Goal: Transaction & Acquisition: Purchase product/service

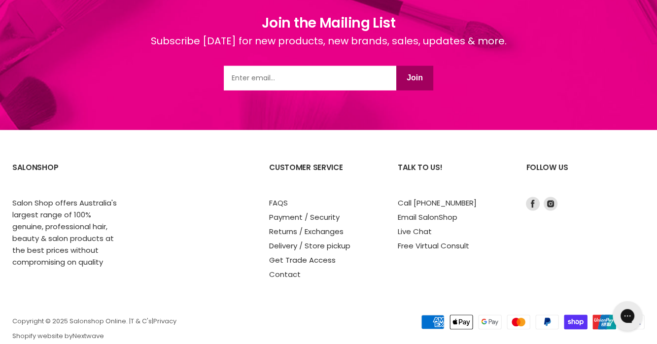
scroll to position [1481, 0]
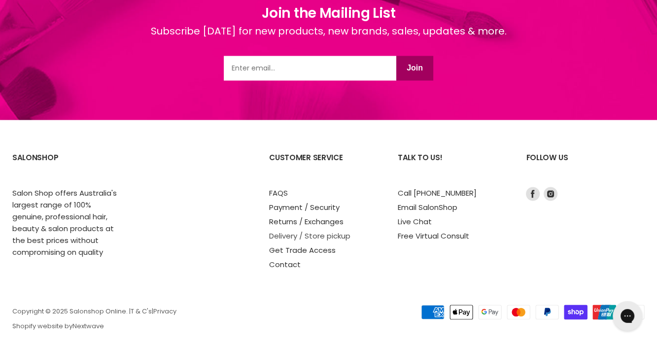
click at [293, 230] on link "Delivery / Store pickup" at bounding box center [309, 235] width 81 height 10
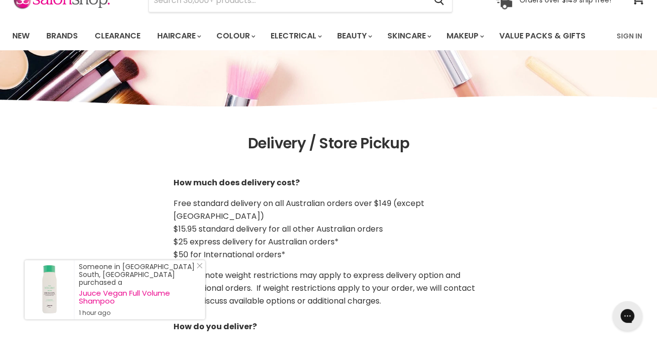
scroll to position [49, 0]
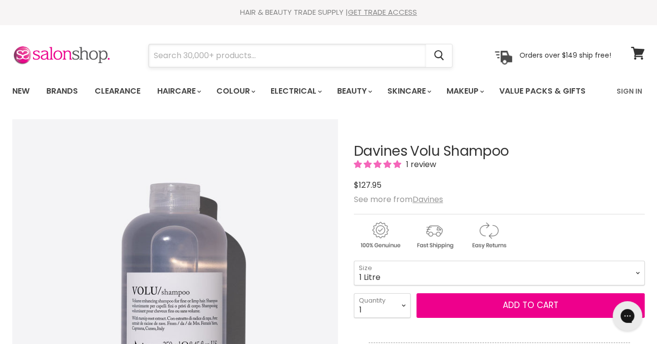
click at [170, 53] on input "Search" at bounding box center [287, 55] width 277 height 23
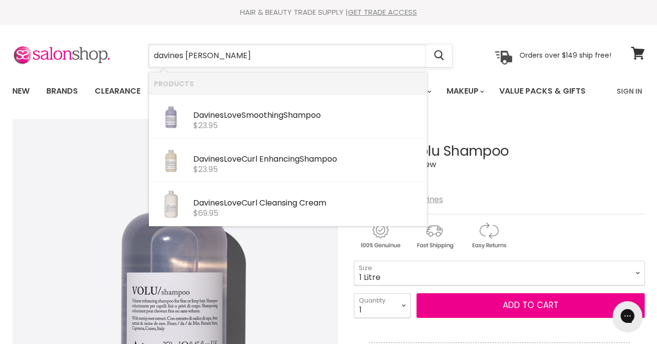
type input "davines ove shampoo"
click at [205, 164] on span "$23.95" at bounding box center [205, 169] width 25 height 11
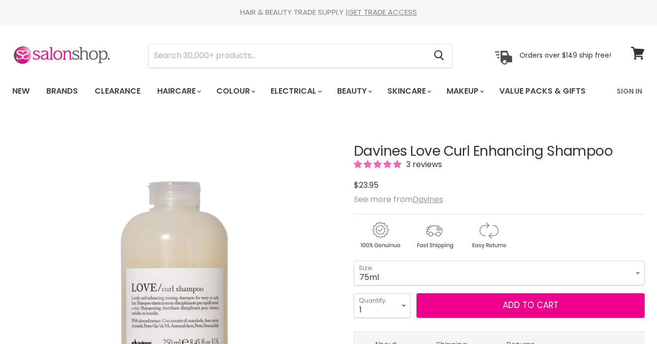
click at [428, 279] on select "75ml 250ml 1 Litre" at bounding box center [499, 273] width 291 height 25
click at [354, 261] on select "75ml 250ml 1 Litre" at bounding box center [499, 273] width 291 height 25
select select "1 Litre"
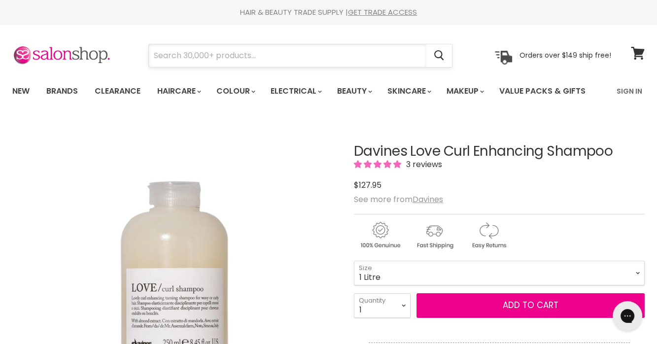
click at [231, 52] on input "Search" at bounding box center [287, 55] width 277 height 23
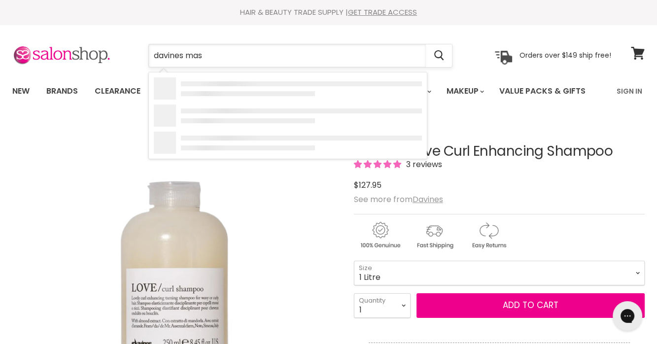
type input "davines mask"
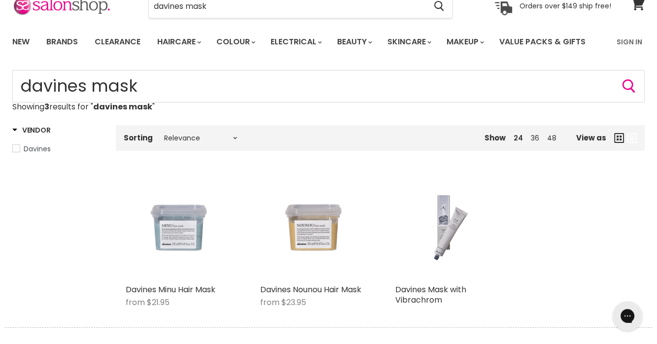
click at [19, 148] on span "Davines" at bounding box center [16, 148] width 7 height 7
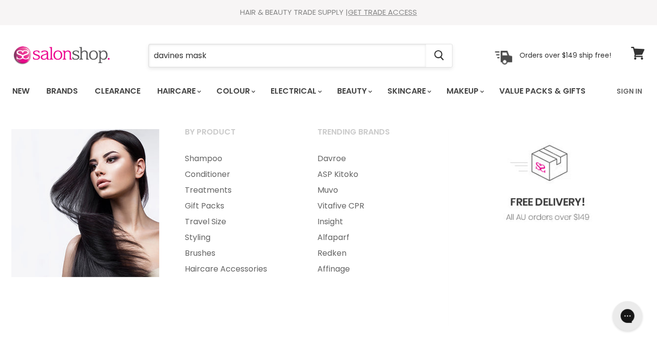
click at [203, 54] on input "davines mask" at bounding box center [287, 55] width 277 height 23
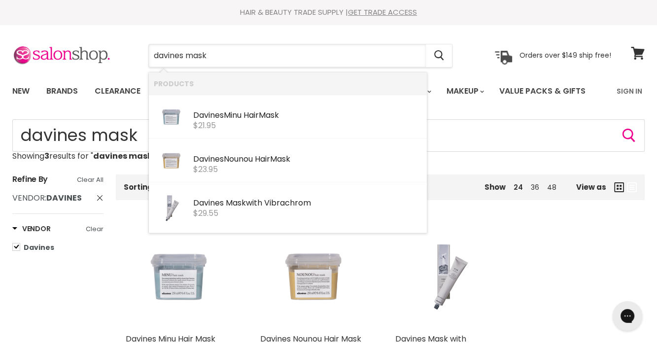
drag, startPoint x: 213, startPoint y: 54, endPoint x: 118, endPoint y: 60, distance: 94.8
click at [118, 60] on div "davines mask Cancel Orders over $149 ship free!" at bounding box center [311, 55] width 599 height 23
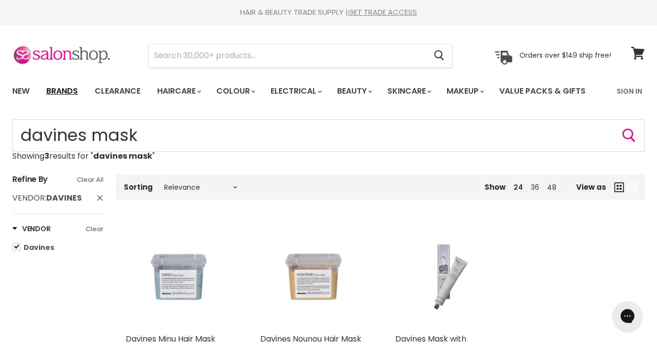
click at [71, 88] on link "Brands" at bounding box center [62, 91] width 46 height 21
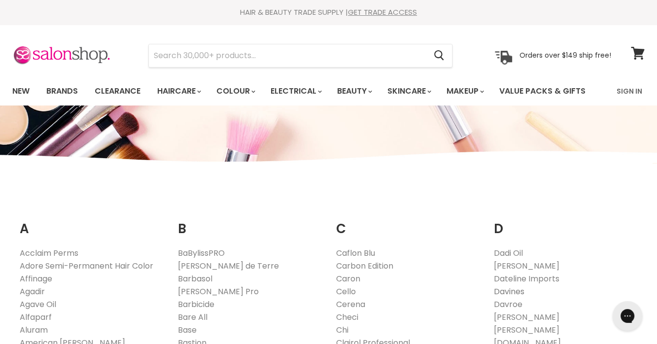
click at [503, 290] on link "Davines" at bounding box center [509, 291] width 31 height 11
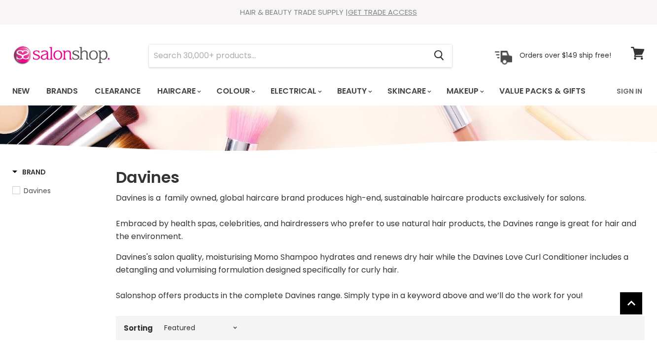
select select "manual"
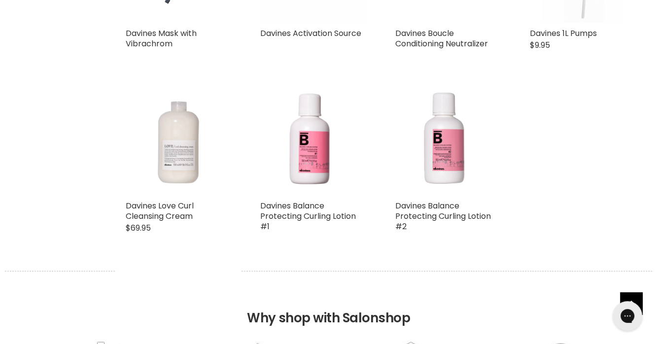
scroll to position [1775, 0]
